Goal: Navigation & Orientation: Find specific page/section

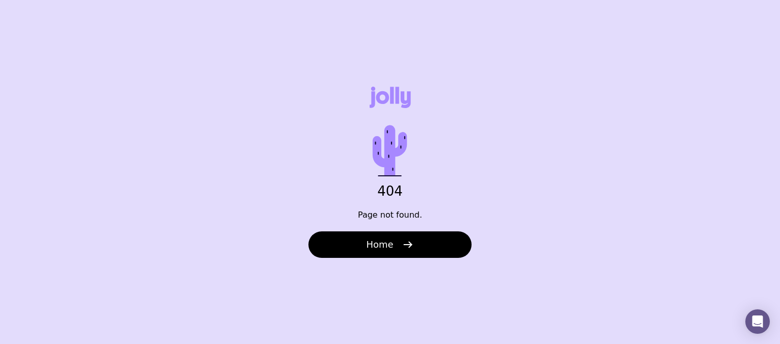
click at [350, 238] on button "Home" at bounding box center [389, 244] width 163 height 26
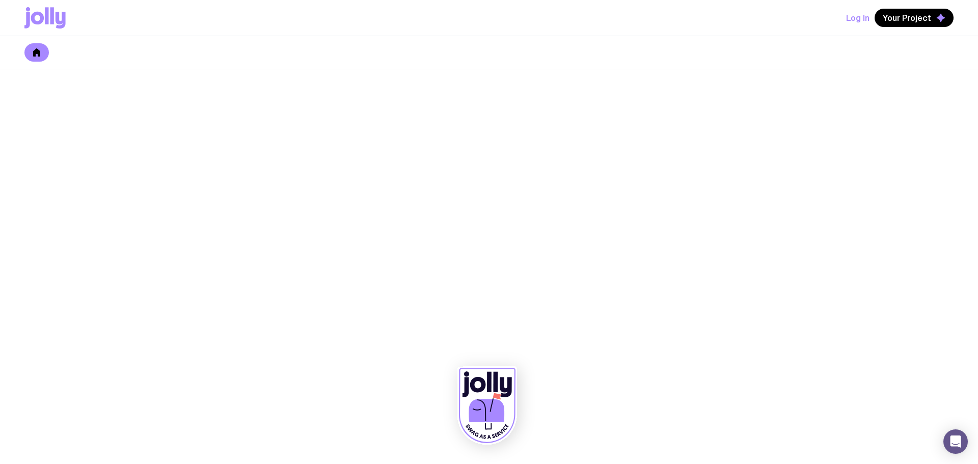
click at [38, 55] on icon at bounding box center [36, 52] width 7 height 8
click at [35, 56] on icon at bounding box center [36, 52] width 7 height 8
click at [44, 17] on icon at bounding box center [44, 17] width 41 height 21
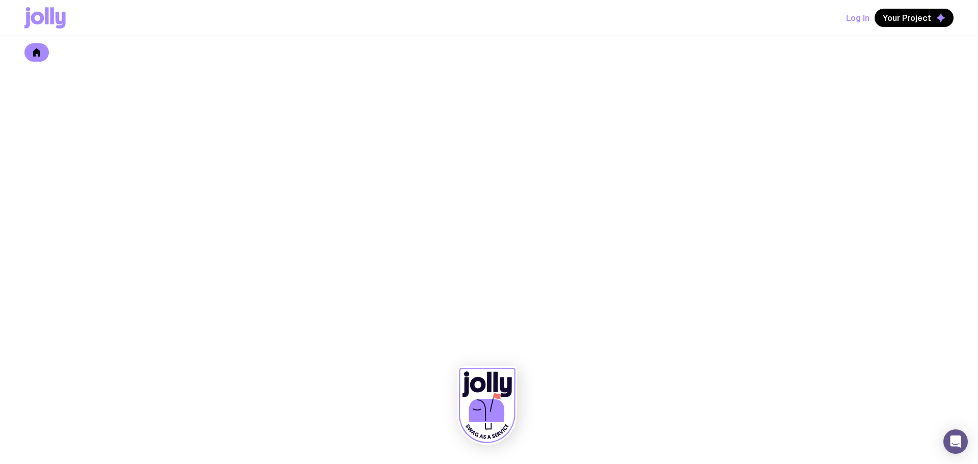
click at [362, 252] on div at bounding box center [489, 266] width 978 height 395
click at [779, 18] on button "Log In" at bounding box center [857, 18] width 23 height 18
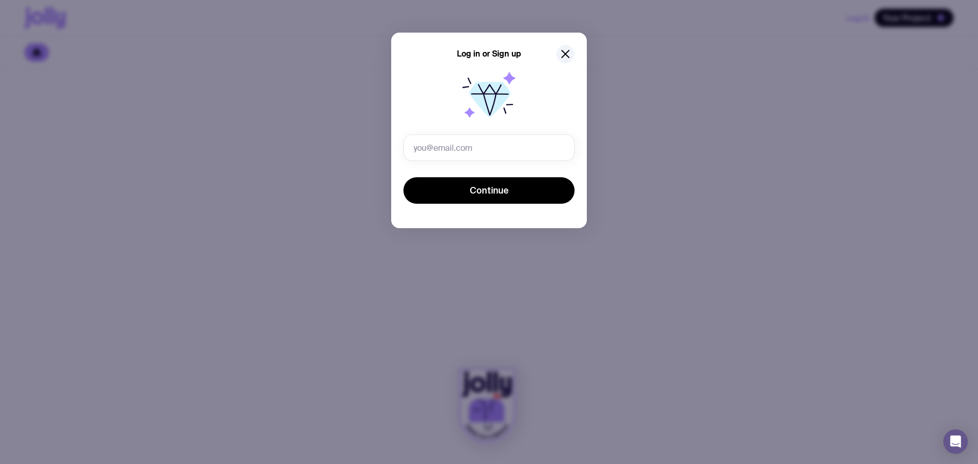
click at [311, 229] on div "Log in or Sign up Continue" at bounding box center [489, 232] width 978 height 464
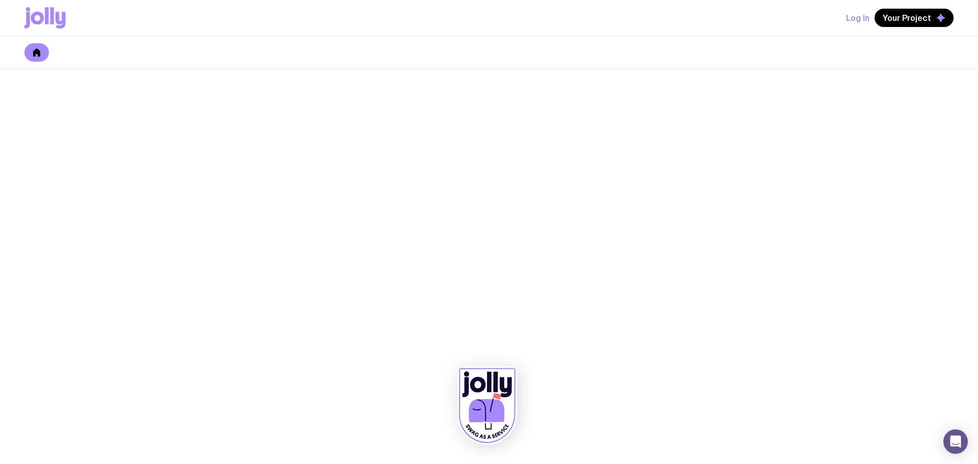
drag, startPoint x: 289, startPoint y: 338, endPoint x: 276, endPoint y: 315, distance: 26.5
click at [288, 335] on div at bounding box center [489, 266] width 978 height 395
click at [39, 52] on icon at bounding box center [36, 52] width 7 height 8
click at [459, 154] on div at bounding box center [489, 266] width 978 height 395
click at [779, 16] on span "Your Project" at bounding box center [907, 18] width 48 height 10
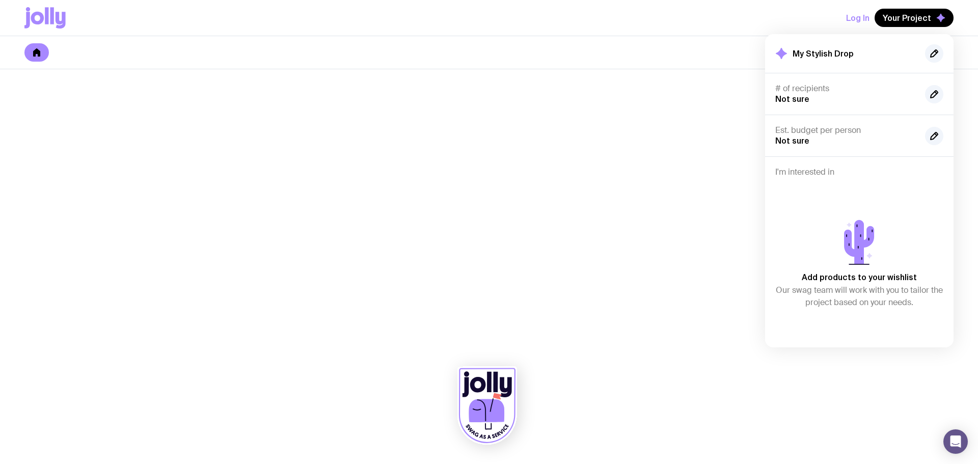
click at [643, 235] on div at bounding box center [489, 266] width 978 height 395
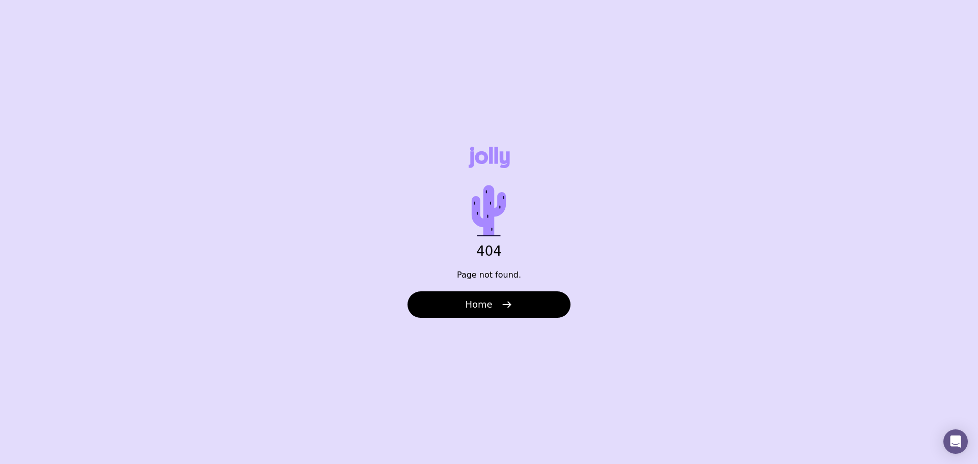
click at [489, 308] on span "Home" at bounding box center [478, 305] width 27 height 12
